Goal: Task Accomplishment & Management: Use online tool/utility

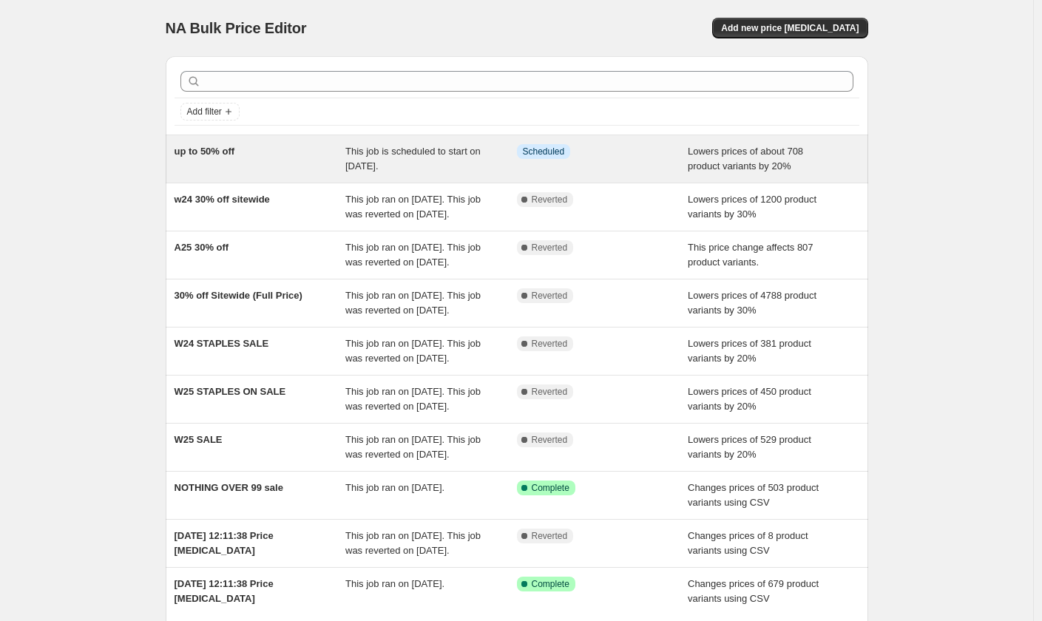
click at [411, 155] on span "This job is scheduled to start on [DATE]." at bounding box center [412, 159] width 135 height 26
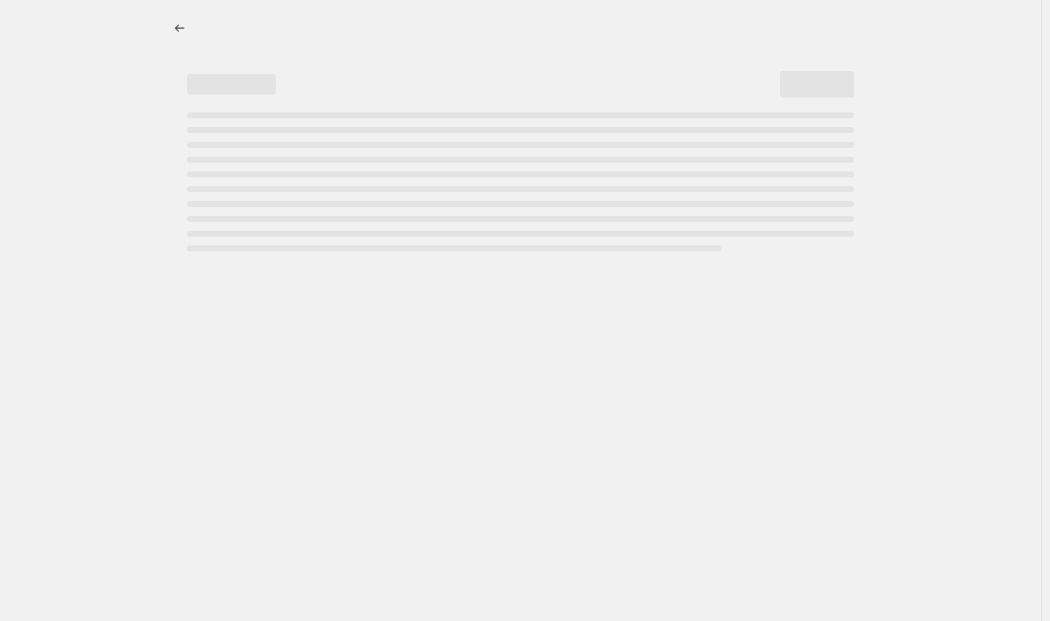
select select "percentage"
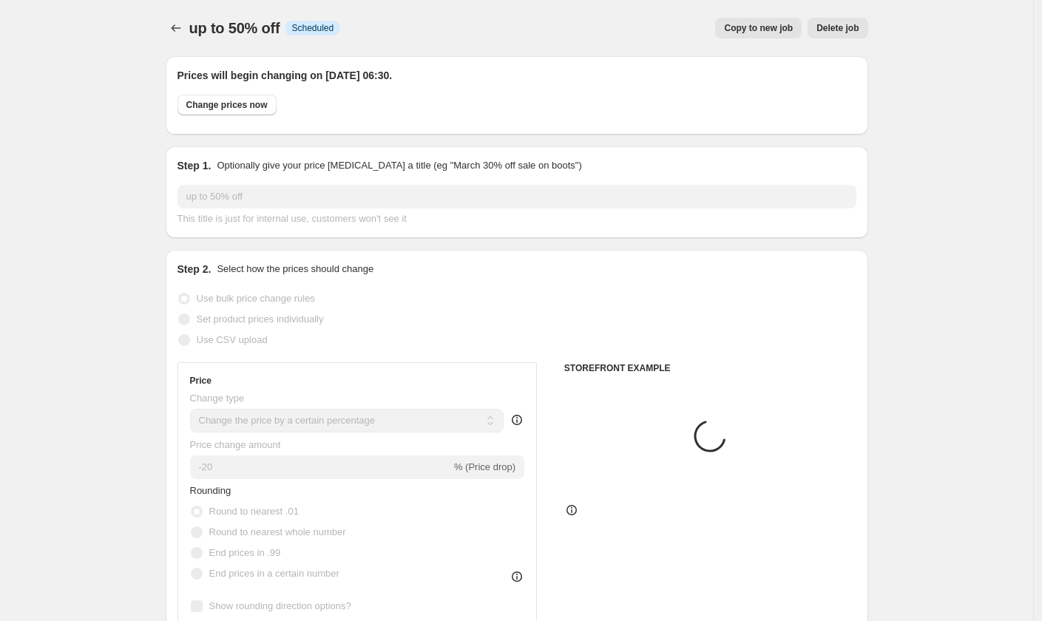
select select "collection"
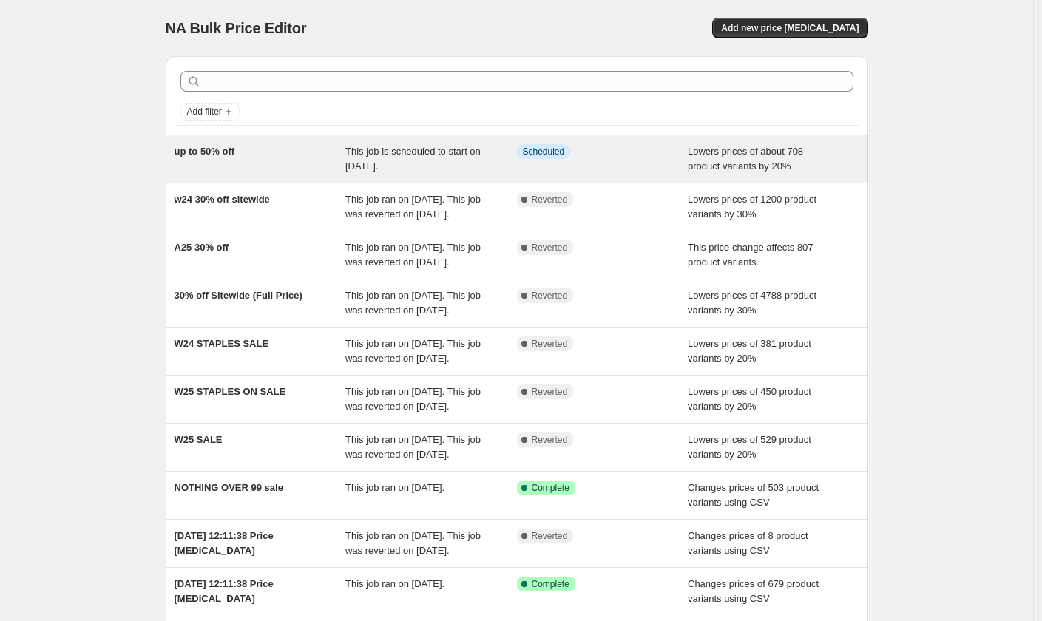
click at [325, 151] on div "up to 50% off" at bounding box center [261, 159] width 172 height 30
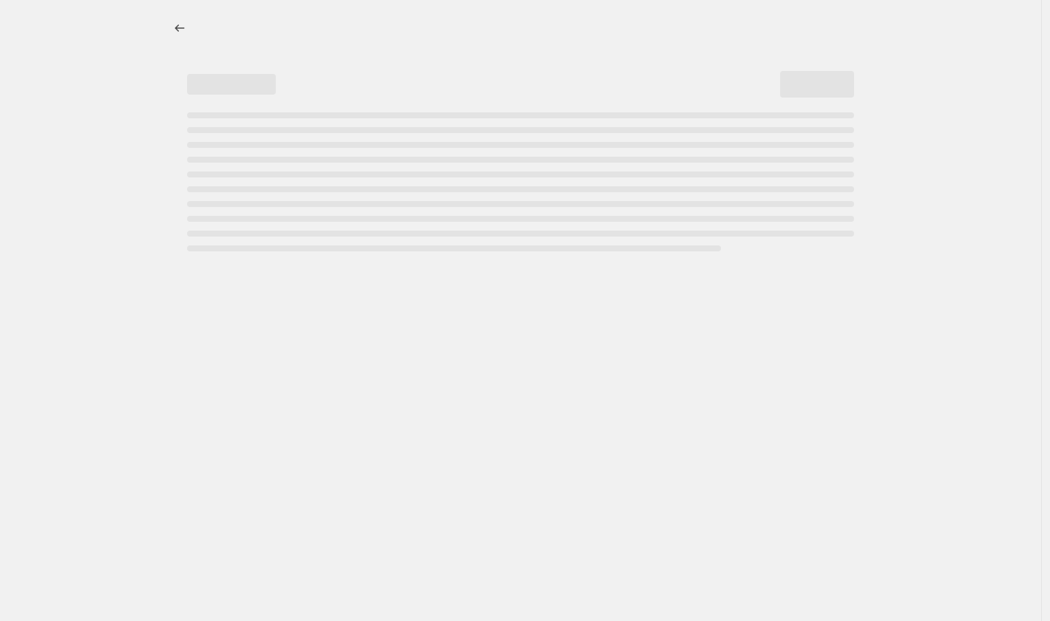
select select "percentage"
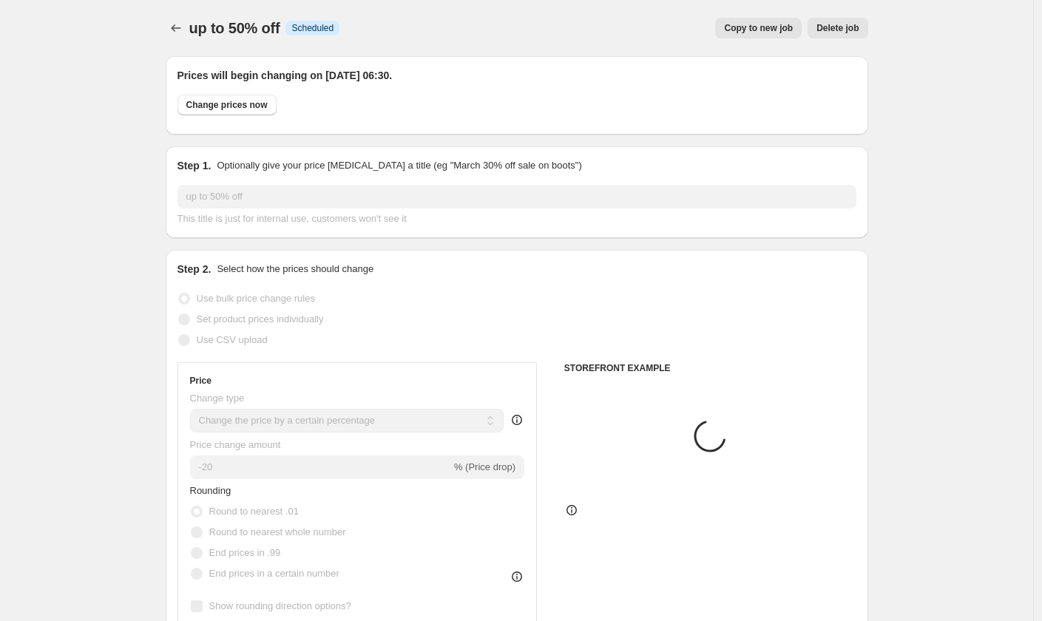
select select "collection"
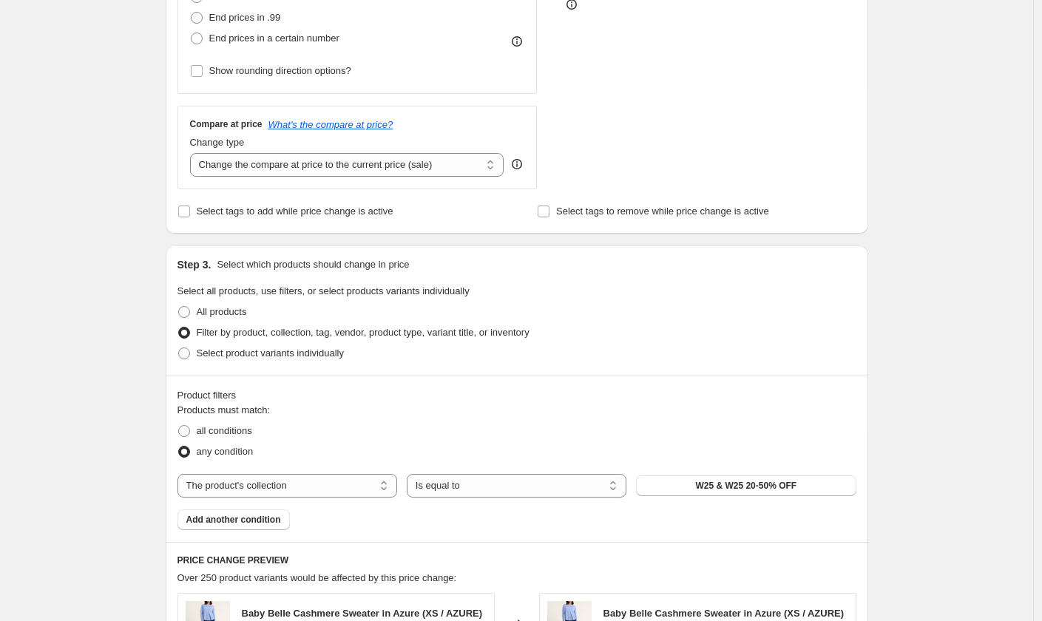
scroll to position [534, 0]
click at [369, 211] on span "Select tags to add while price change is active" at bounding box center [295, 212] width 197 height 11
click at [190, 211] on input "Select tags to add while price change is active" at bounding box center [184, 213] width 12 height 12
checkbox input "true"
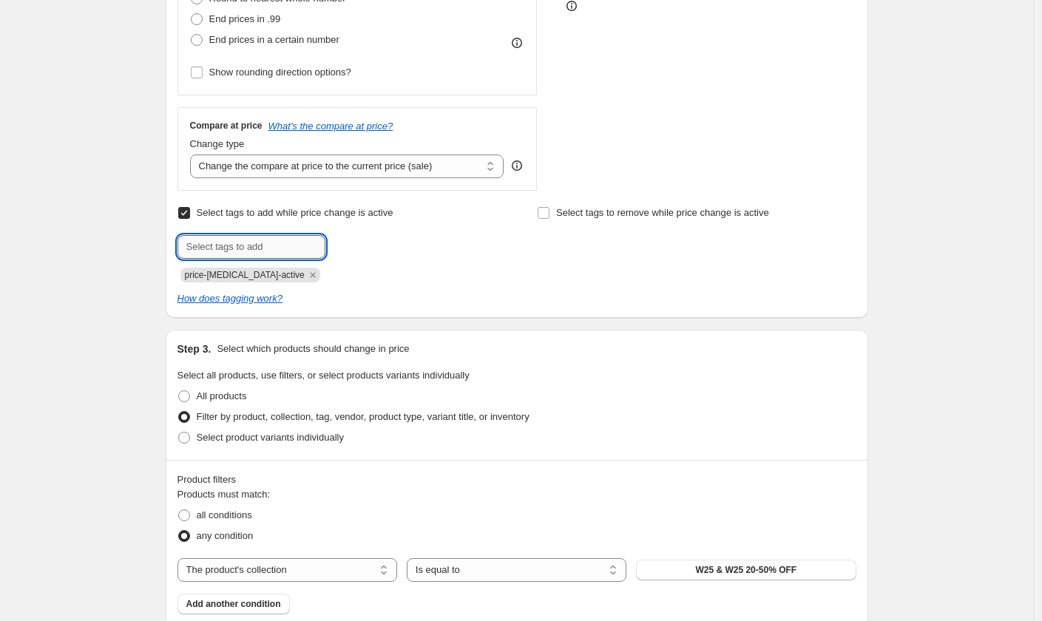
click at [265, 251] on input "text" at bounding box center [252, 247] width 148 height 24
paste input "pfs:invlabel-sale pfs:label-sale"
drag, startPoint x: 257, startPoint y: 249, endPoint x: 288, endPoint y: 248, distance: 31.1
click at [257, 249] on input "Sale, pfs:invlabel-sale pfs:label-sale" at bounding box center [252, 247] width 148 height 24
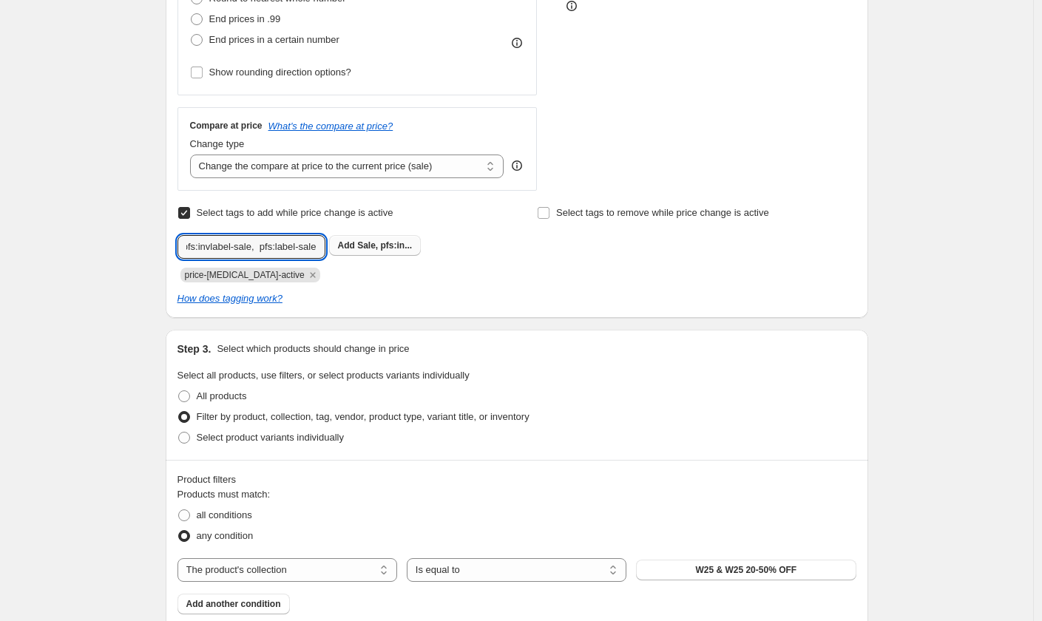
type input "Sale, pfs:invlabel-sale, pfs:label-sale"
click at [354, 249] on b "Add" at bounding box center [346, 245] width 17 height 10
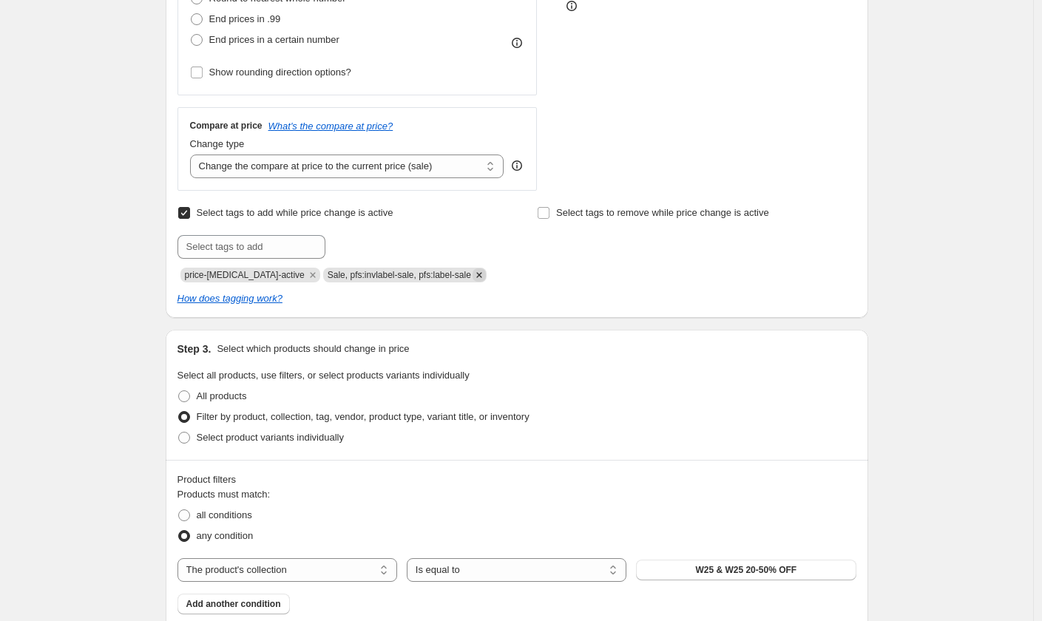
click at [483, 274] on icon "Remove Sale, pfs:invlabel-sale, pfs:label-sale" at bounding box center [479, 275] width 13 height 13
click at [273, 250] on input "text" at bounding box center [252, 247] width 148 height 24
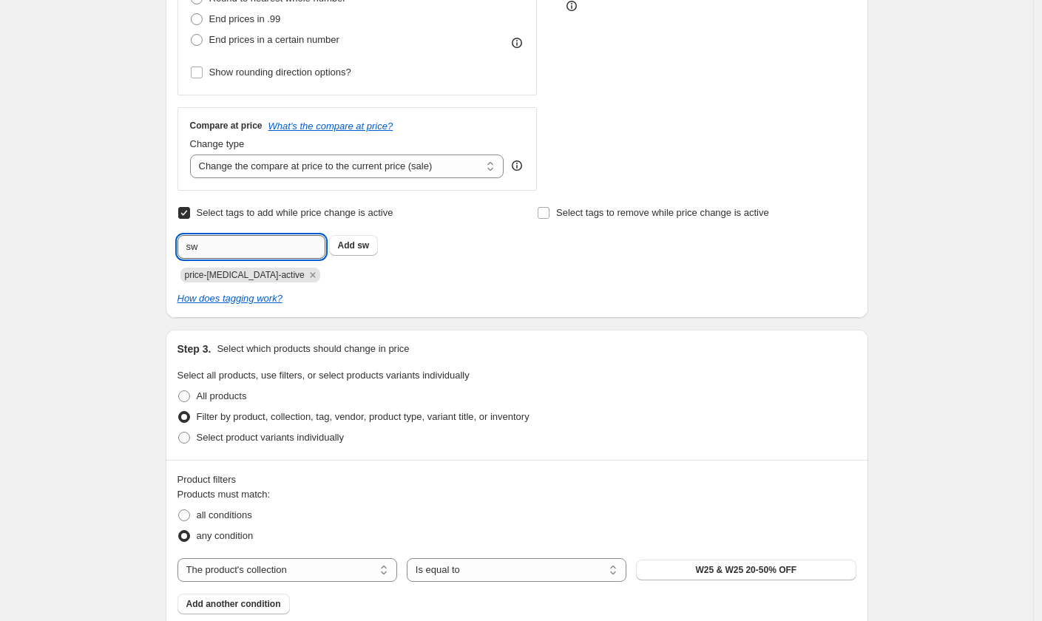
type input "s"
type input "Sale"
click at [362, 246] on span "Sale" at bounding box center [366, 245] width 18 height 10
click at [223, 248] on input "text" at bounding box center [252, 247] width 148 height 24
paste input "pfs:invlabel-sale pfs:label-sale"
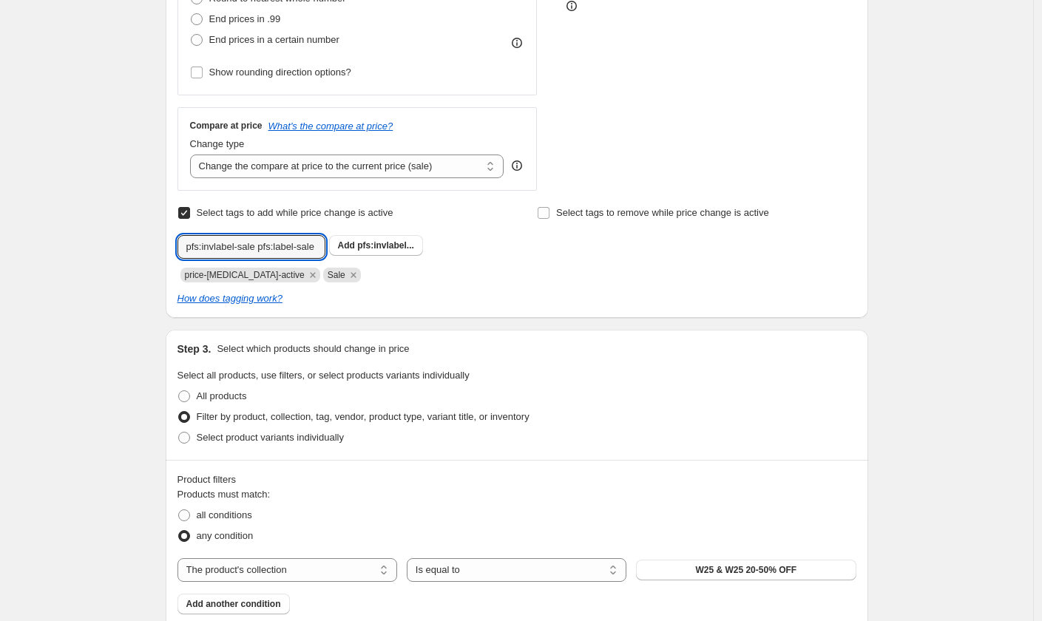
drag, startPoint x: 260, startPoint y: 248, endPoint x: 51, endPoint y: 248, distance: 208.6
click at [51, 248] on div "up to 50% off. This page is ready up to 50% off Info Scheduled Copy to new job …" at bounding box center [516, 501] width 1033 height 2071
click at [257, 245] on input "pfs:label-sale" at bounding box center [252, 247] width 148 height 24
type input "pfs:label-sale"
click at [397, 249] on span "pfs:label-sa..." at bounding box center [385, 245] width 57 height 10
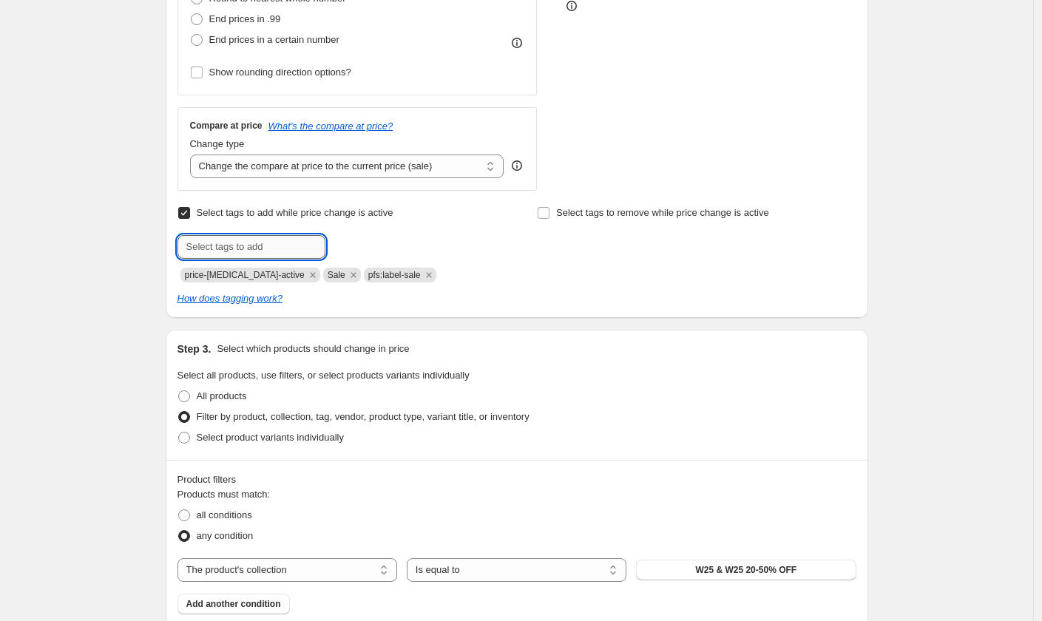
click at [235, 250] on input "text" at bounding box center [252, 247] width 148 height 24
paste input "pfs:invlabel-sale"
click at [184, 248] on input "pfs:invlabel-sale" at bounding box center [252, 247] width 148 height 24
click at [274, 246] on input "pfs:invlabel-sale" at bounding box center [252, 247] width 148 height 24
click at [272, 247] on input "pfs:invlabel-sale" at bounding box center [252, 247] width 148 height 24
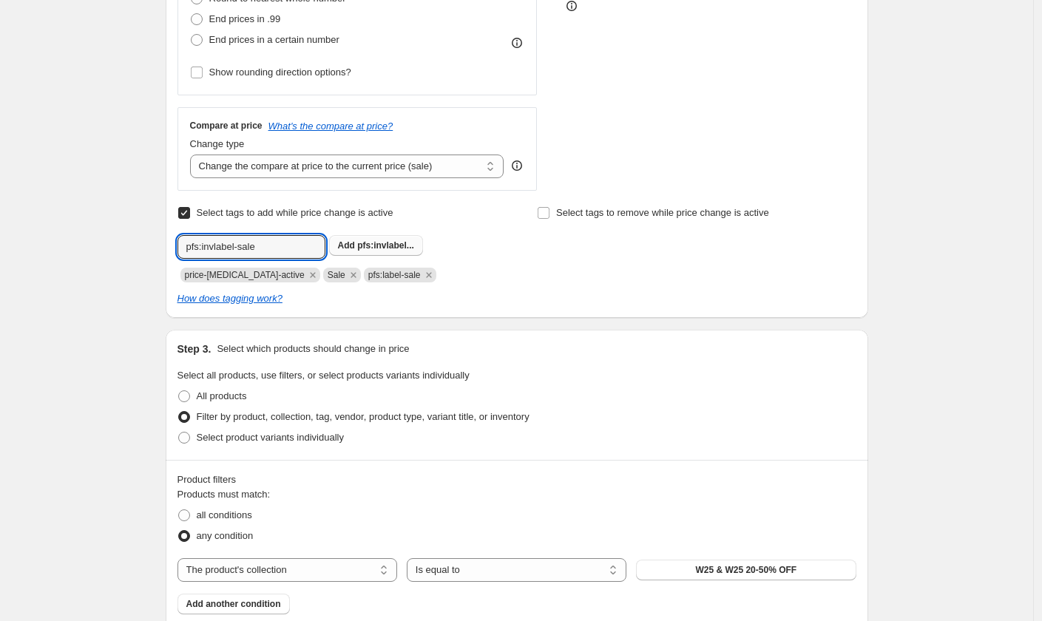
type input "pfs:invlabel-sale"
click at [354, 245] on b "Add" at bounding box center [346, 245] width 17 height 10
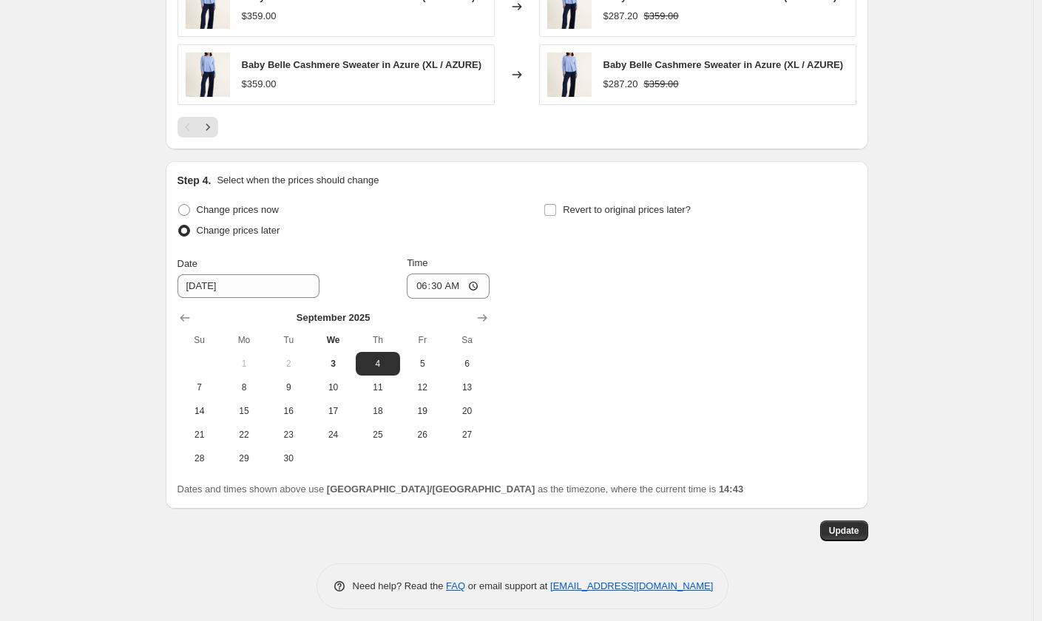
scroll to position [1477, 0]
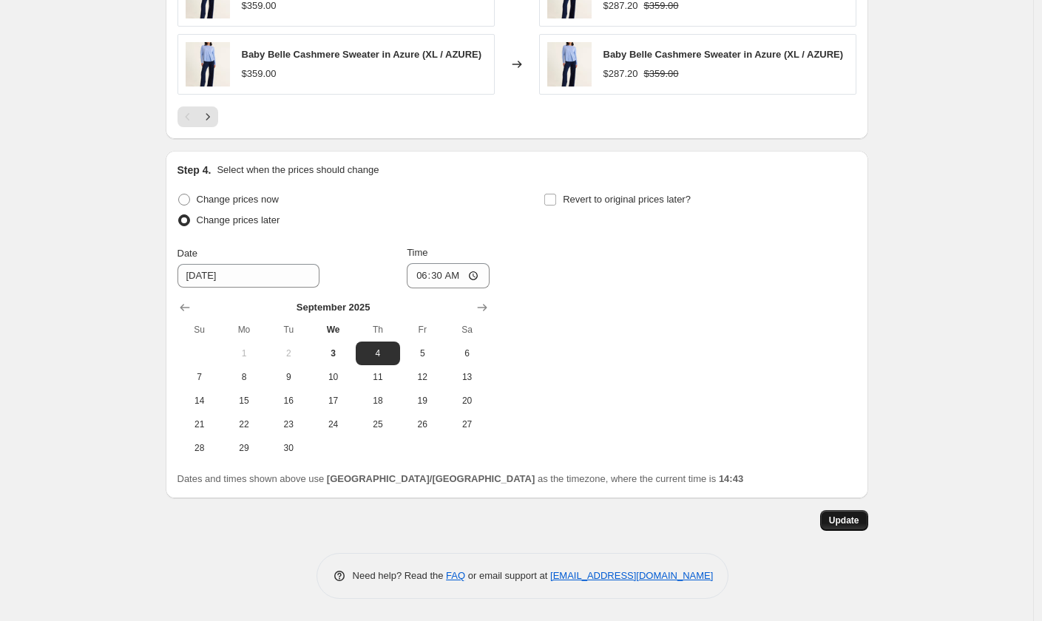
click at [860, 525] on span "Update" at bounding box center [844, 521] width 30 height 12
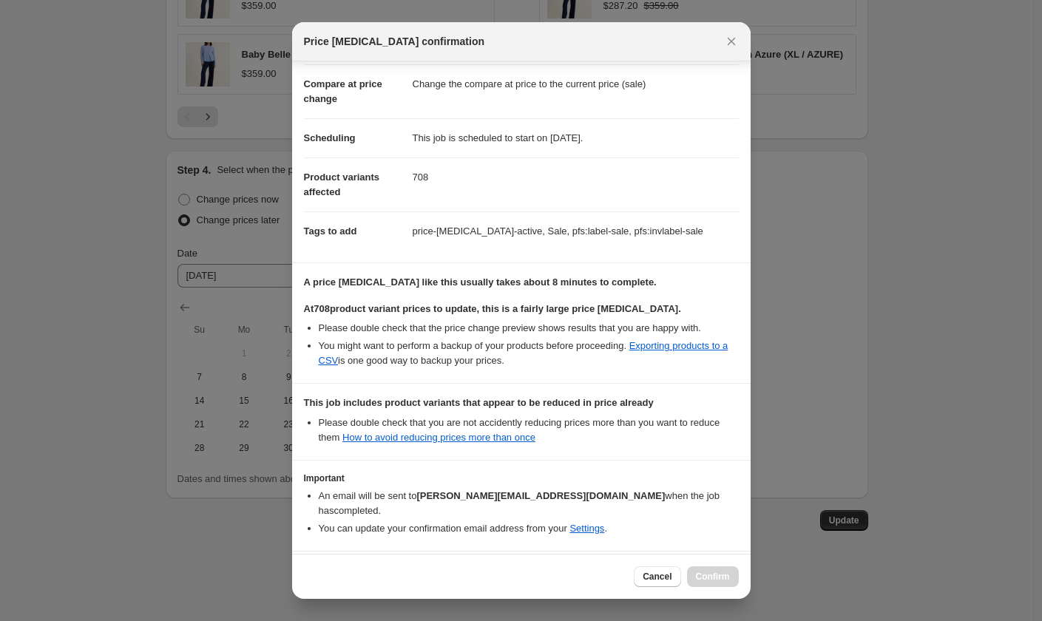
scroll to position [104, 0]
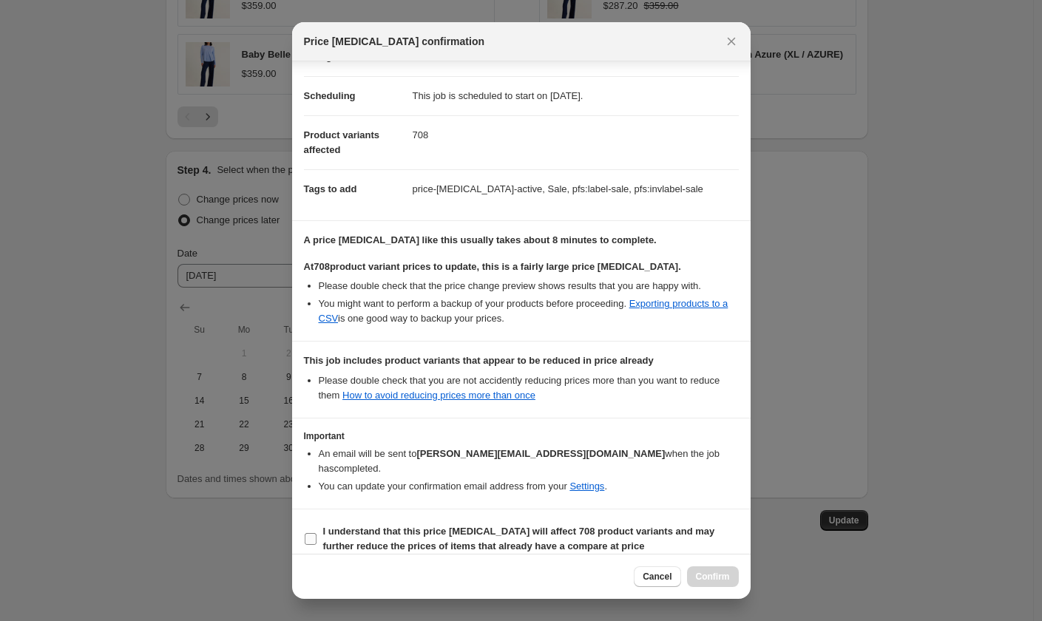
click at [416, 526] on b "I understand that this price change job will affect 708 product variants and ma…" at bounding box center [519, 539] width 392 height 26
click at [317, 533] on input "I understand that this price change job will affect 708 product variants and ma…" at bounding box center [311, 539] width 12 height 12
checkbox input "true"
click at [709, 573] on span "Confirm" at bounding box center [713, 577] width 34 height 12
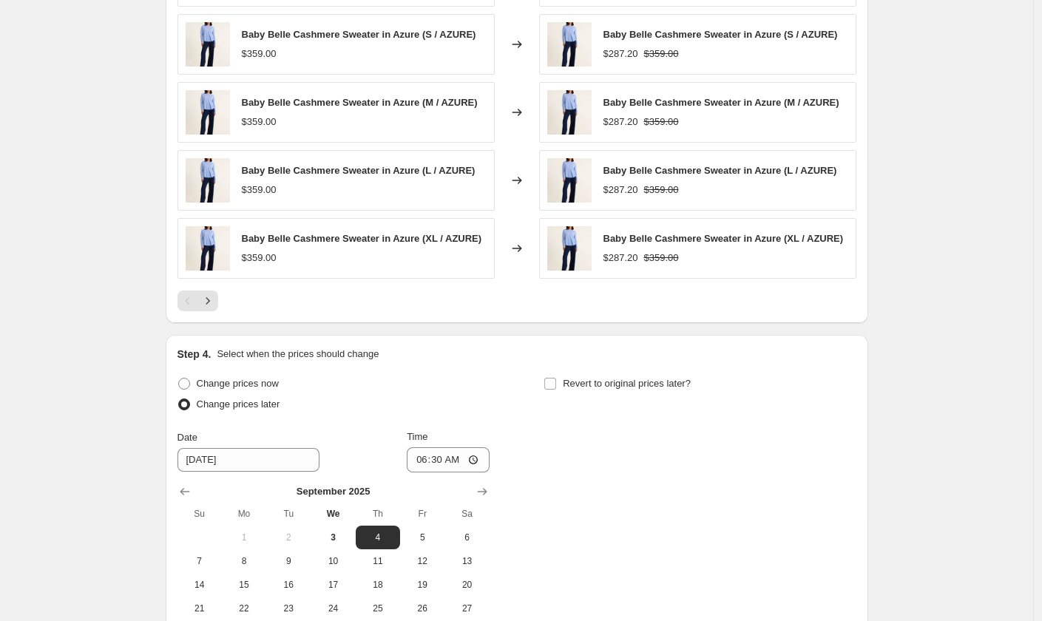
scroll to position [1428, 0]
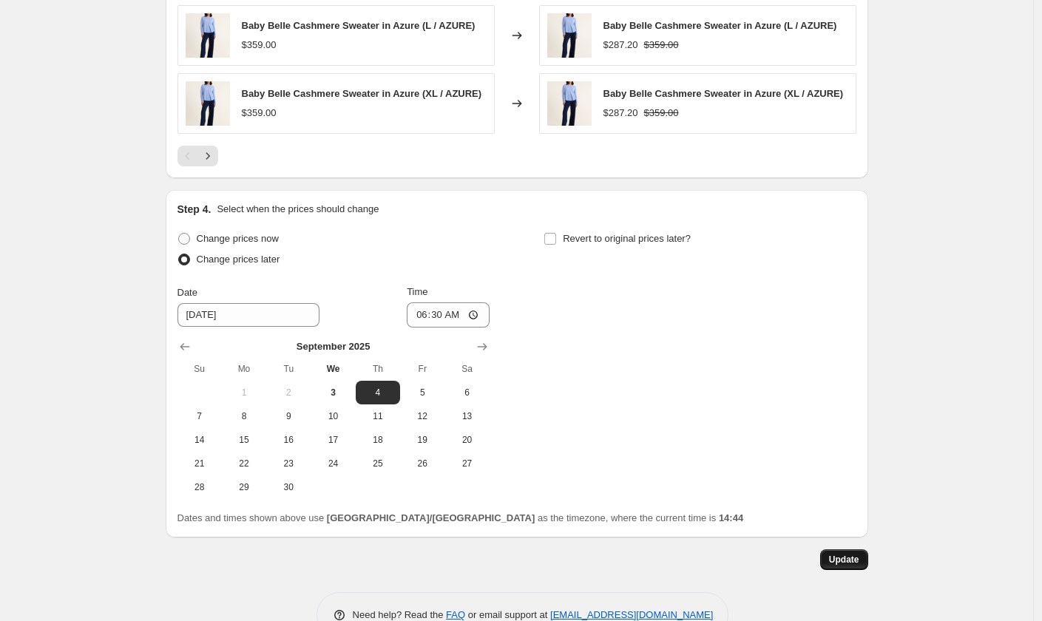
click at [837, 565] on span "Update" at bounding box center [844, 560] width 30 height 12
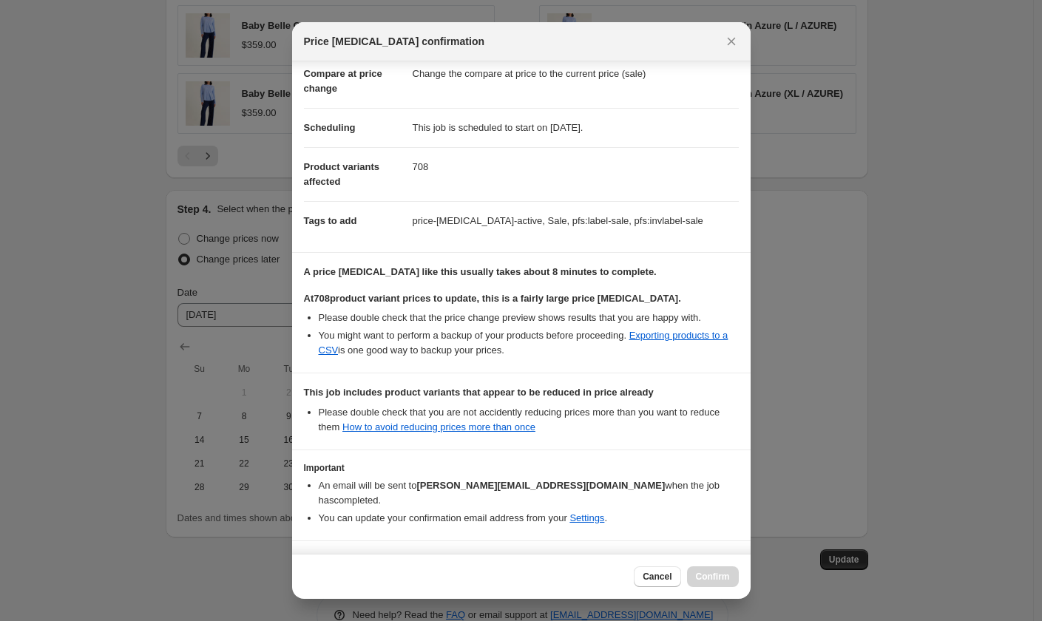
scroll to position [104, 0]
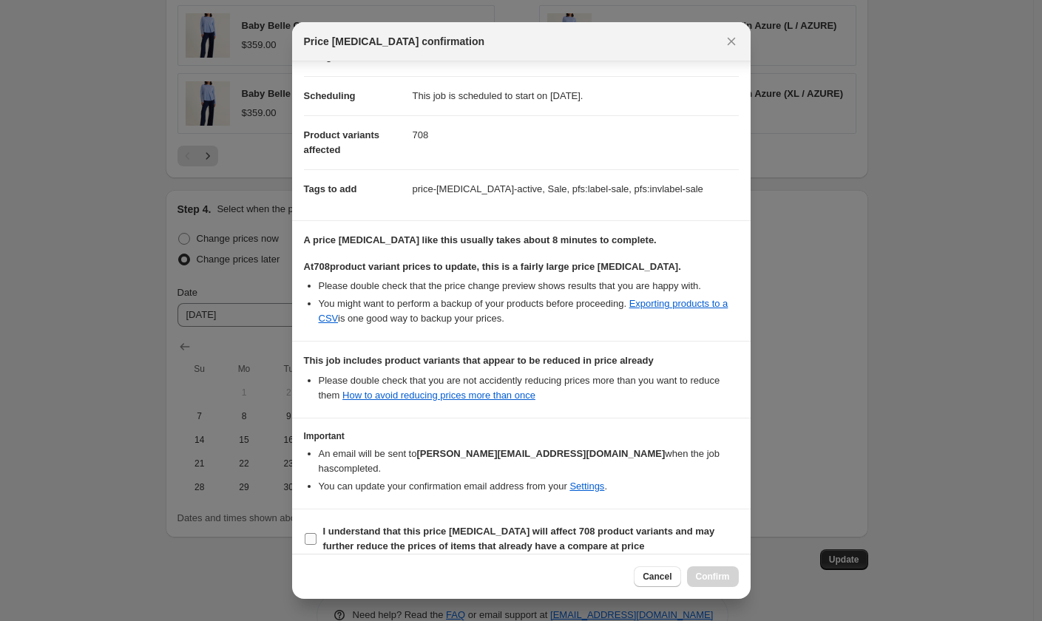
click at [407, 525] on span "I understand that this price change job will affect 708 product variants and ma…" at bounding box center [531, 539] width 416 height 30
click at [317, 533] on input "I understand that this price change job will affect 708 product variants and ma…" at bounding box center [311, 539] width 12 height 12
checkbox input "true"
click at [702, 574] on span "Confirm" at bounding box center [713, 577] width 34 height 12
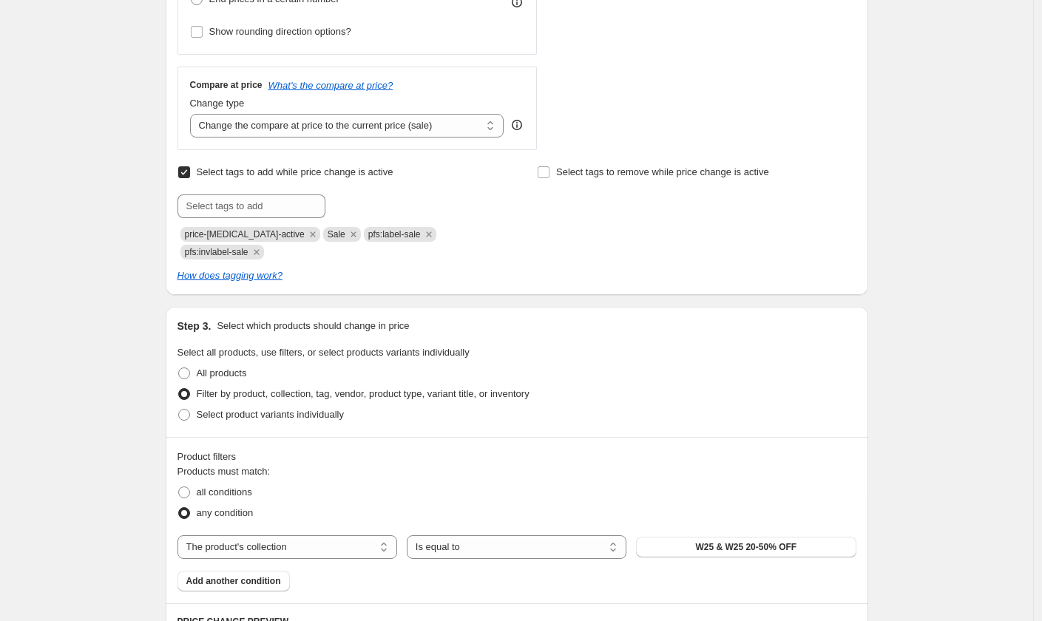
scroll to position [0, 0]
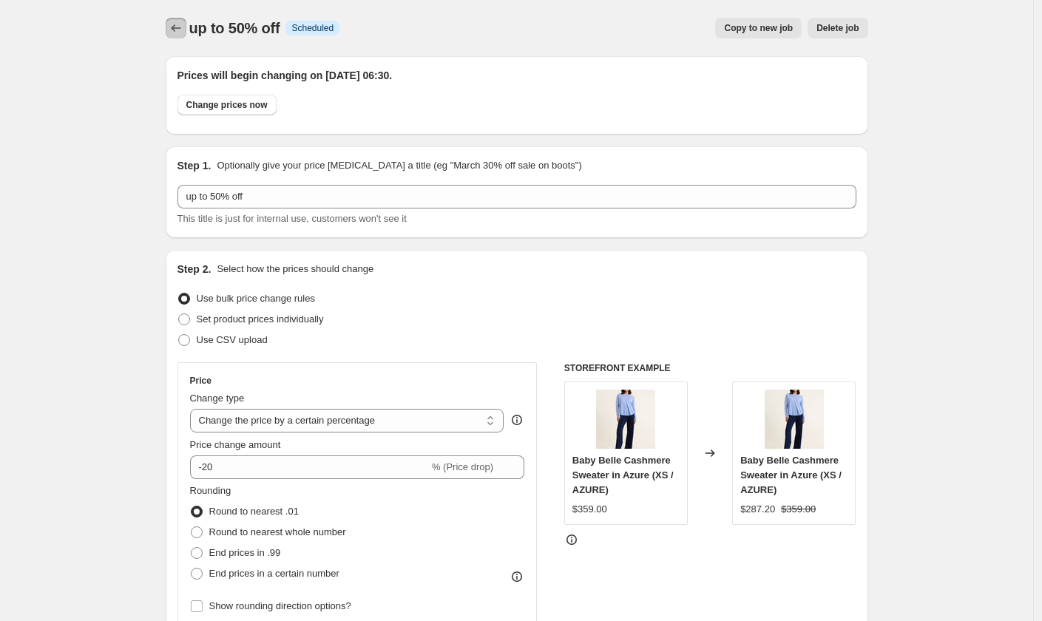
click at [177, 32] on icon "Price change jobs" at bounding box center [176, 28] width 15 height 15
